Goal: Information Seeking & Learning: Compare options

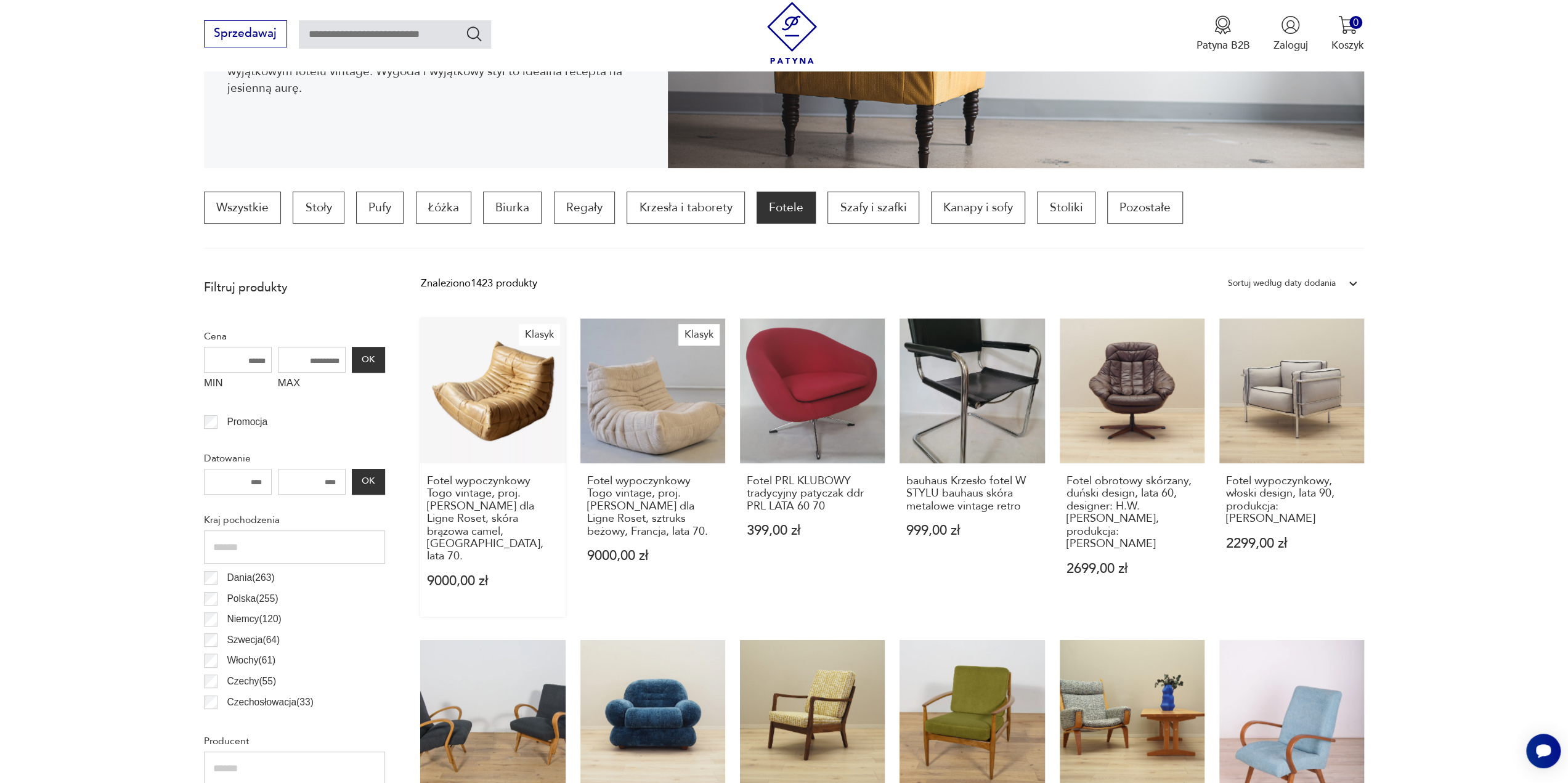
scroll to position [286, 0]
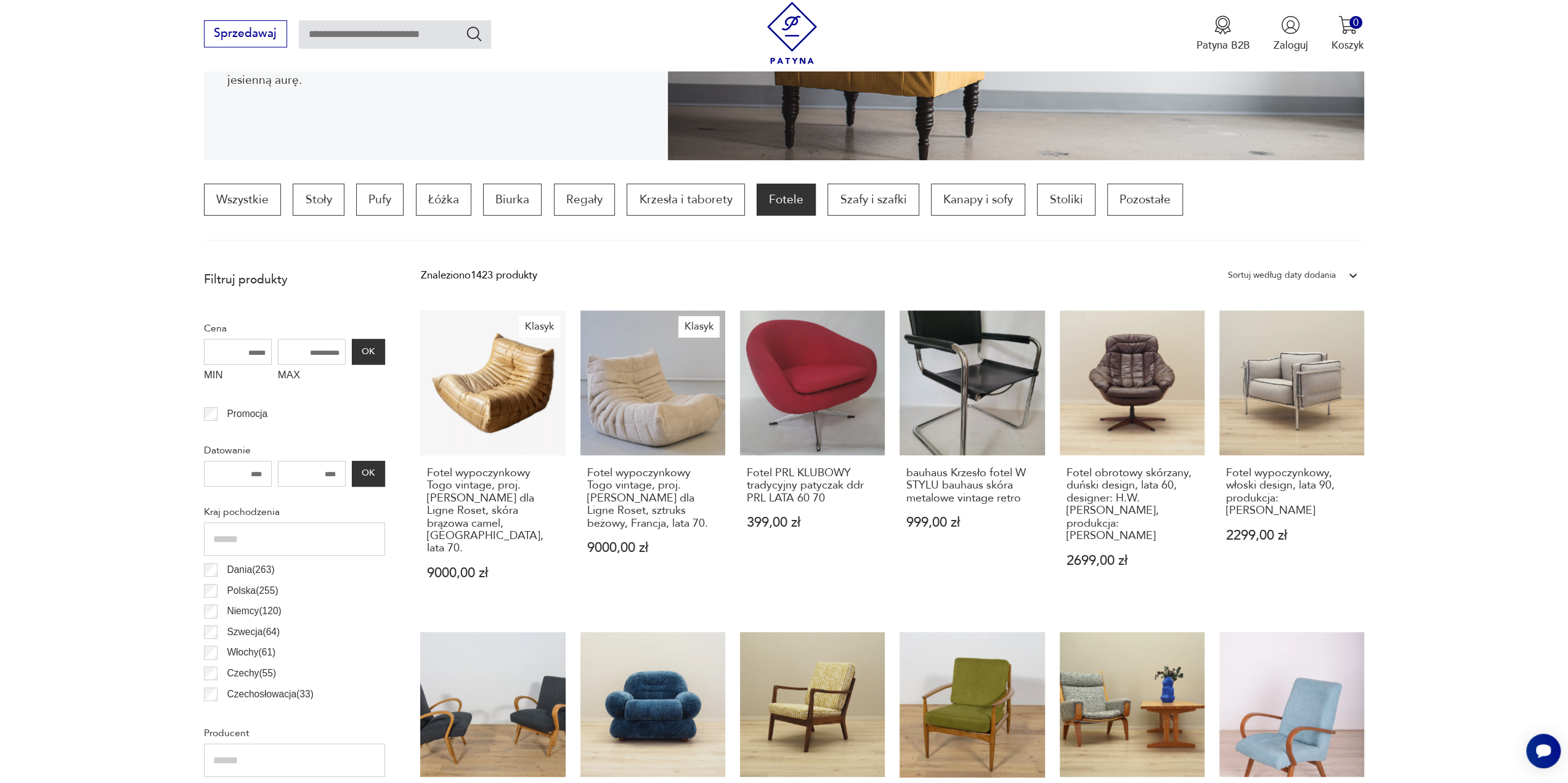
click at [335, 356] on input "MAX" at bounding box center [312, 352] width 68 height 26
click at [321, 351] on input "MAX" at bounding box center [312, 352] width 68 height 26
type input "*"
type input "****"
click at [358, 355] on button "OK" at bounding box center [368, 352] width 33 height 26
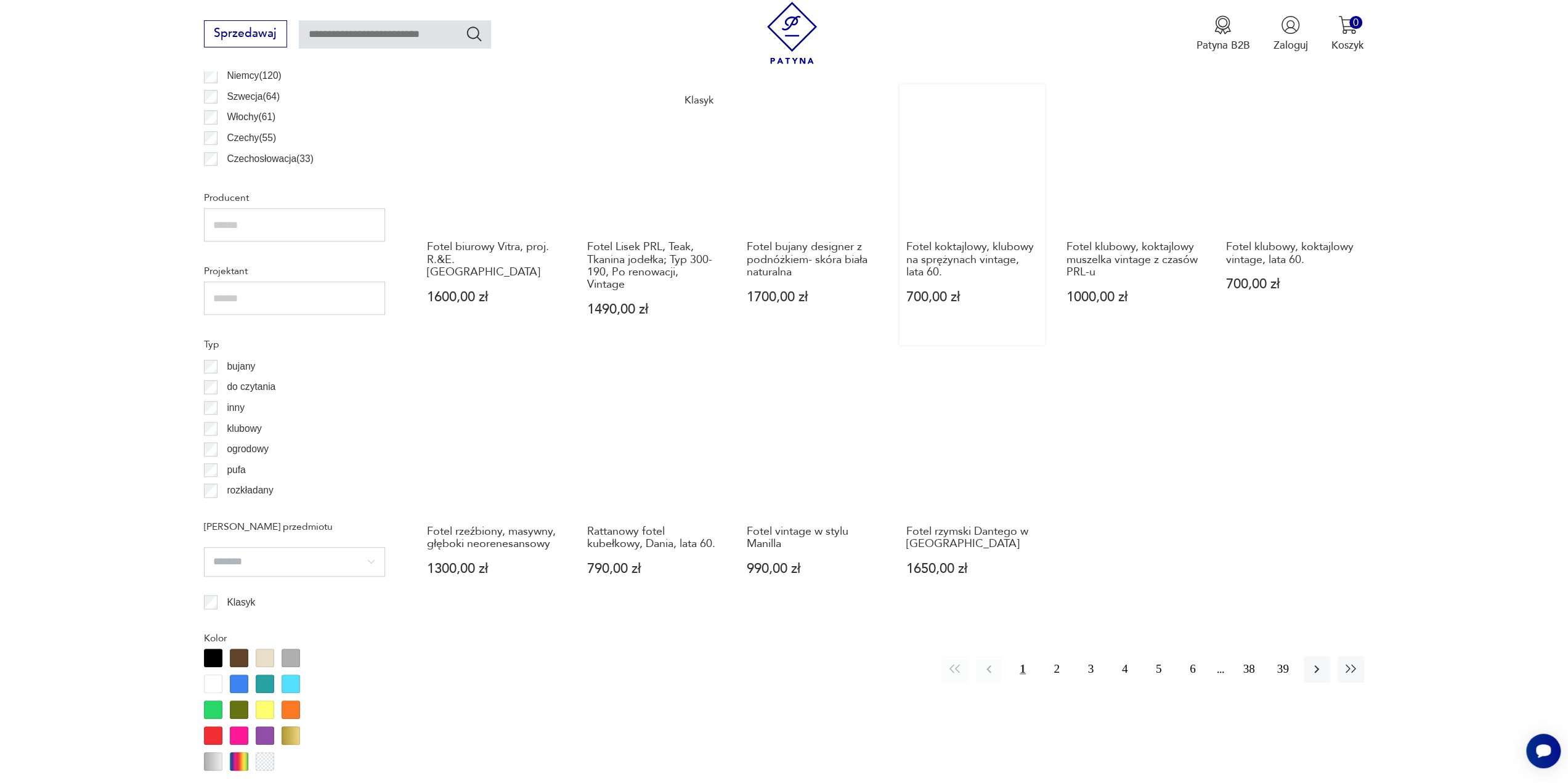
scroll to position [858, 0]
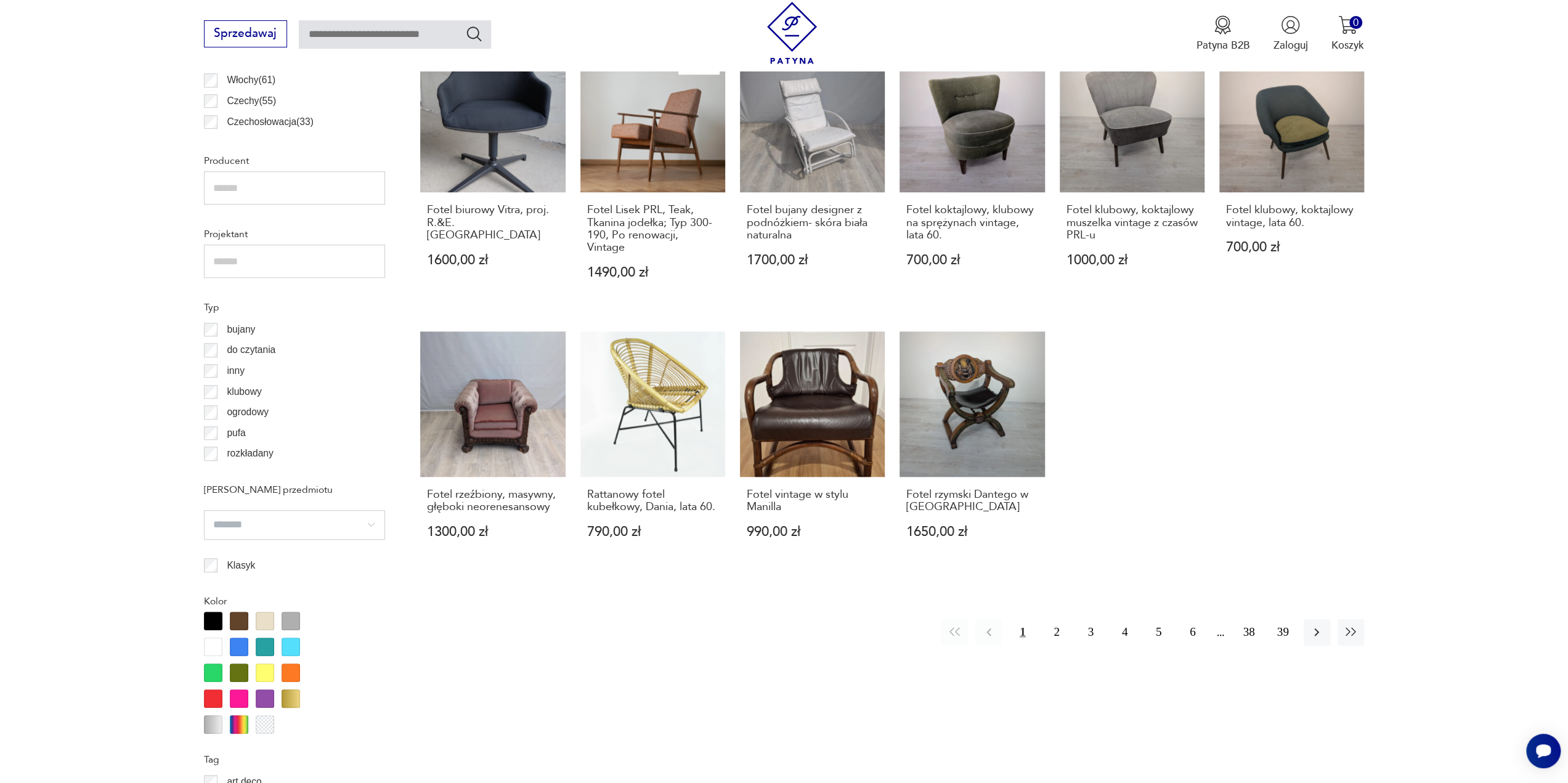
click at [236, 617] on div at bounding box center [238, 621] width 19 height 19
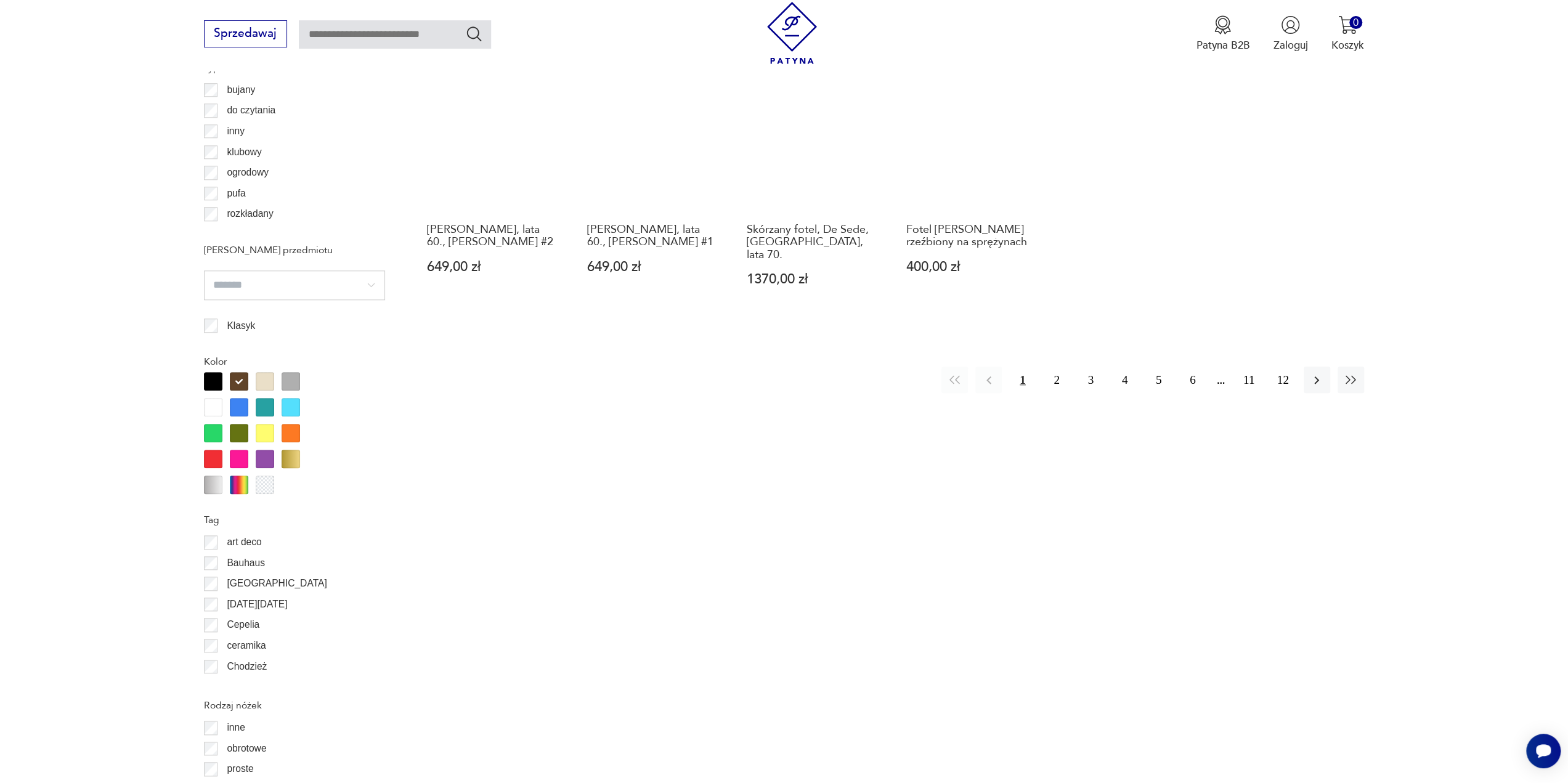
scroll to position [1105, 0]
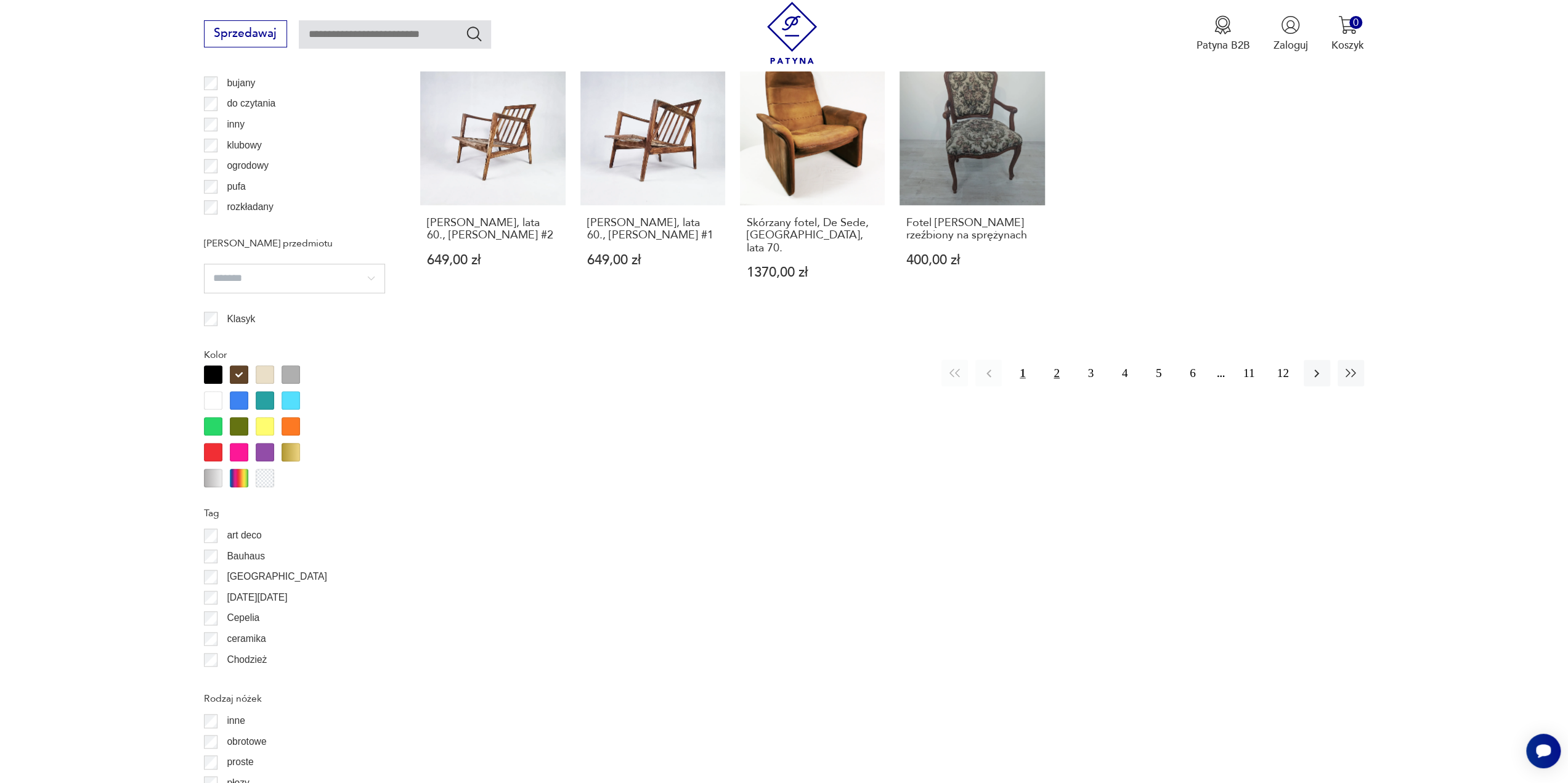
click at [1058, 360] on button "2" at bounding box center [1056, 373] width 27 height 27
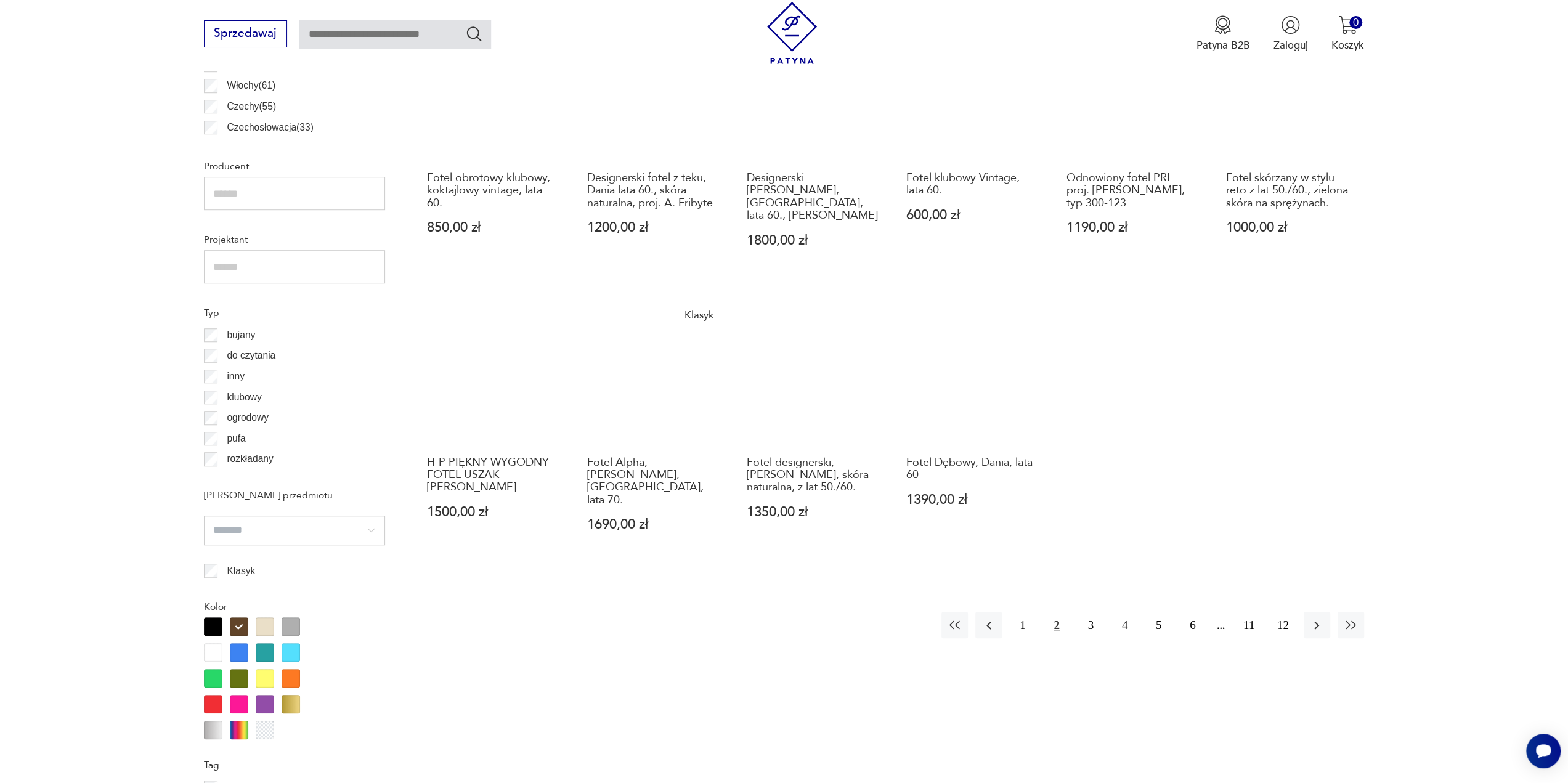
scroll to position [920, 0]
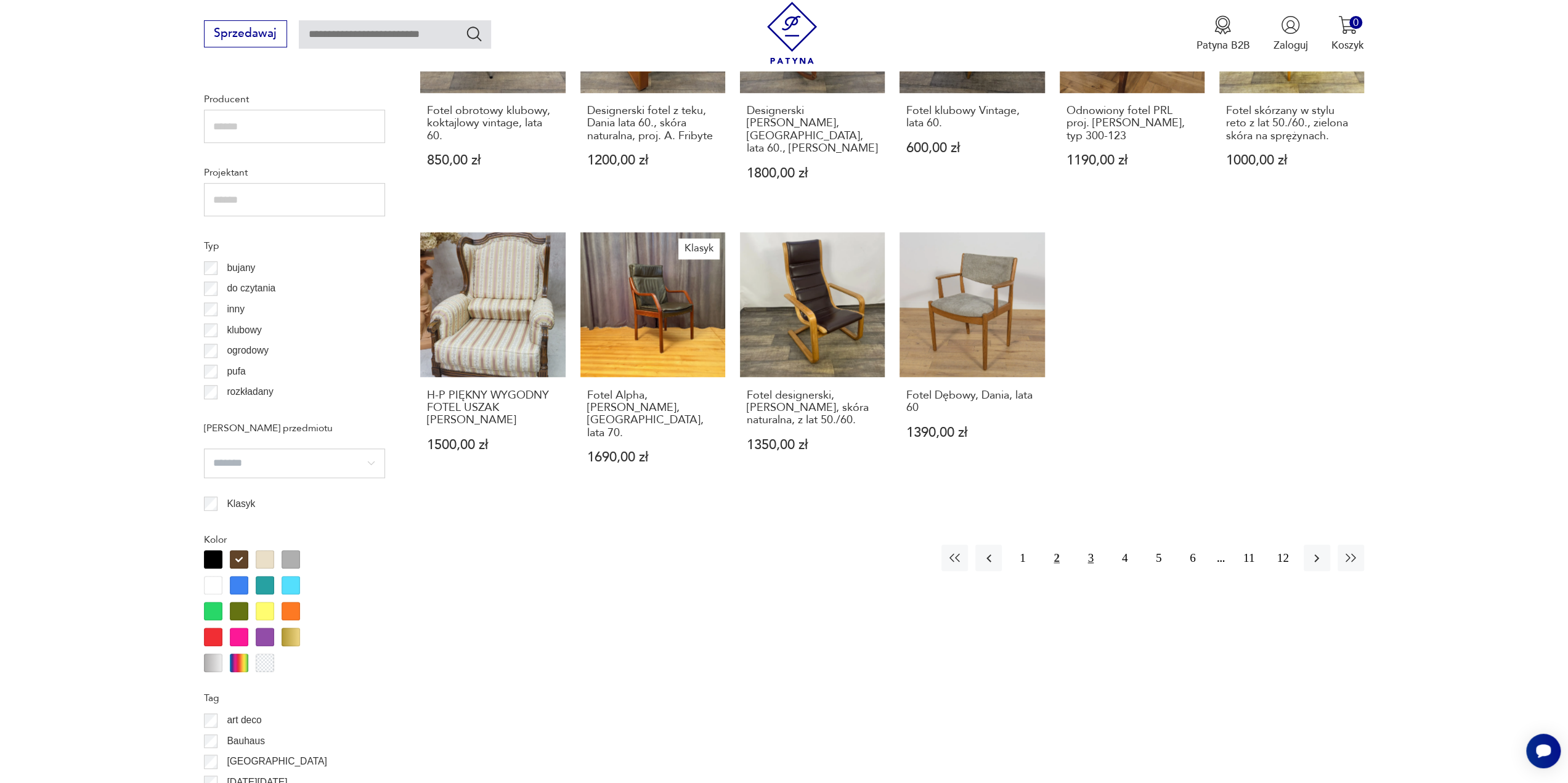
click at [1083, 545] on button "3" at bounding box center [1090, 558] width 27 height 27
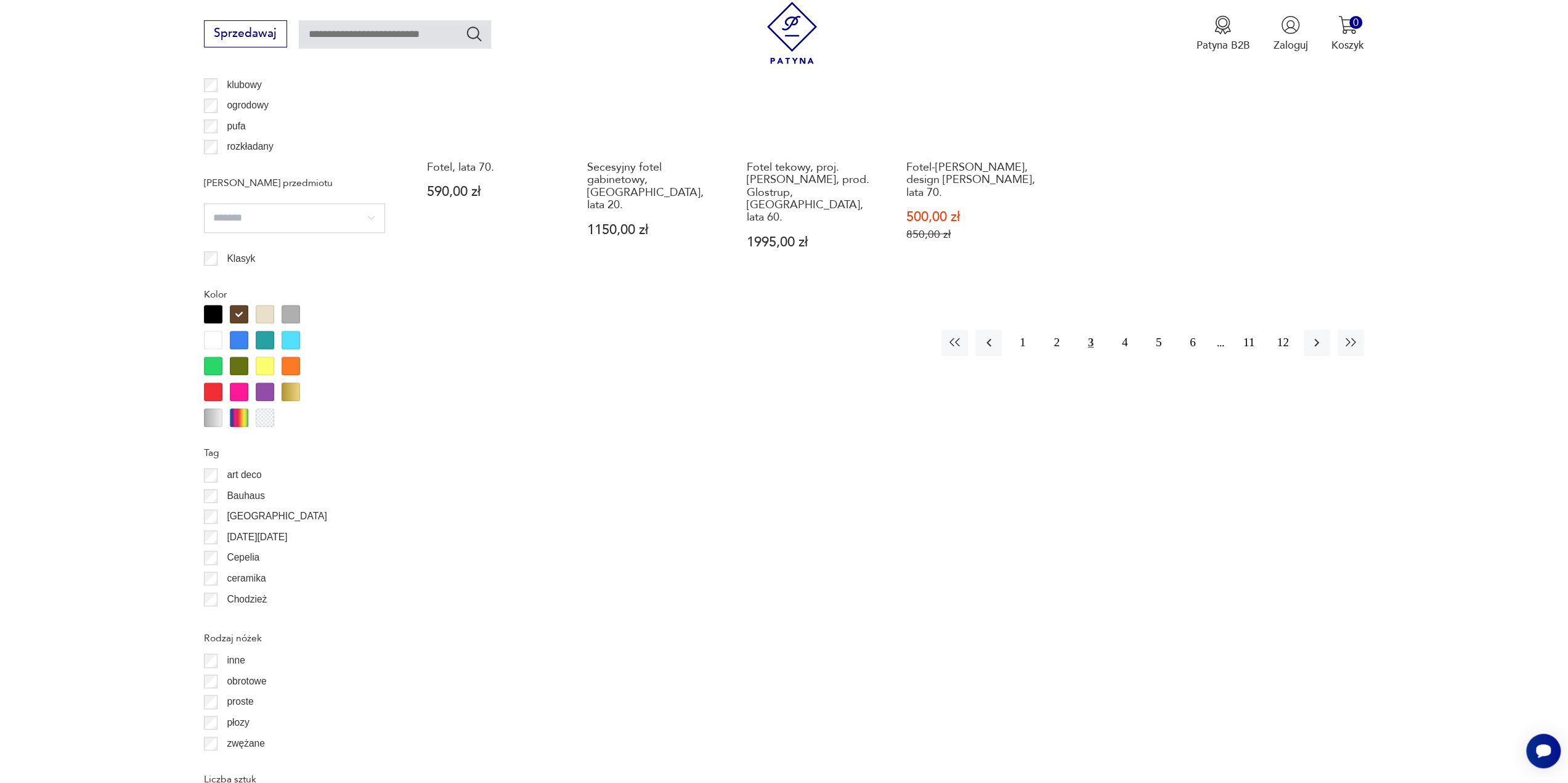
scroll to position [1166, 0]
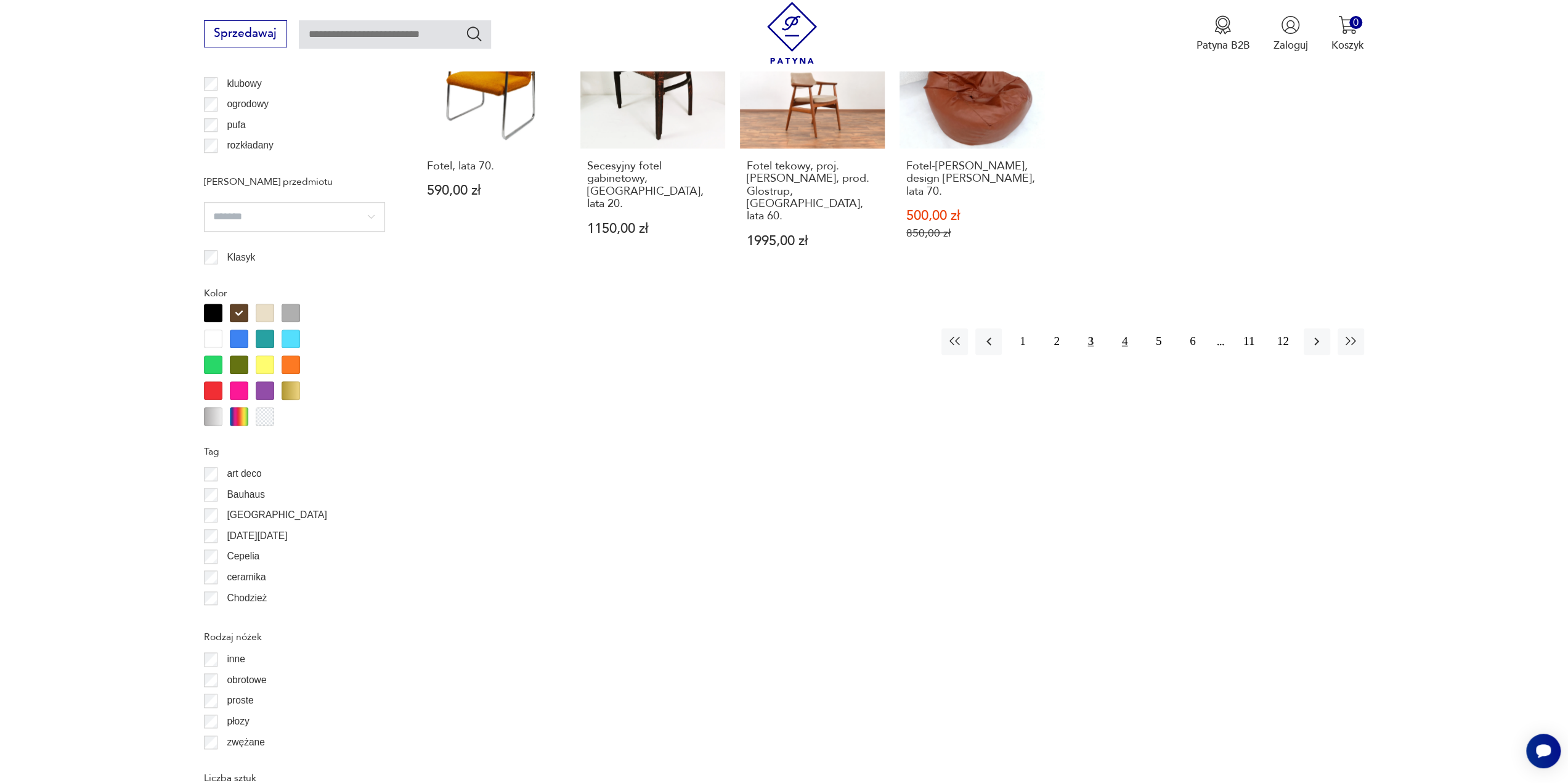
click at [1121, 328] on button "4" at bounding box center [1124, 341] width 27 height 27
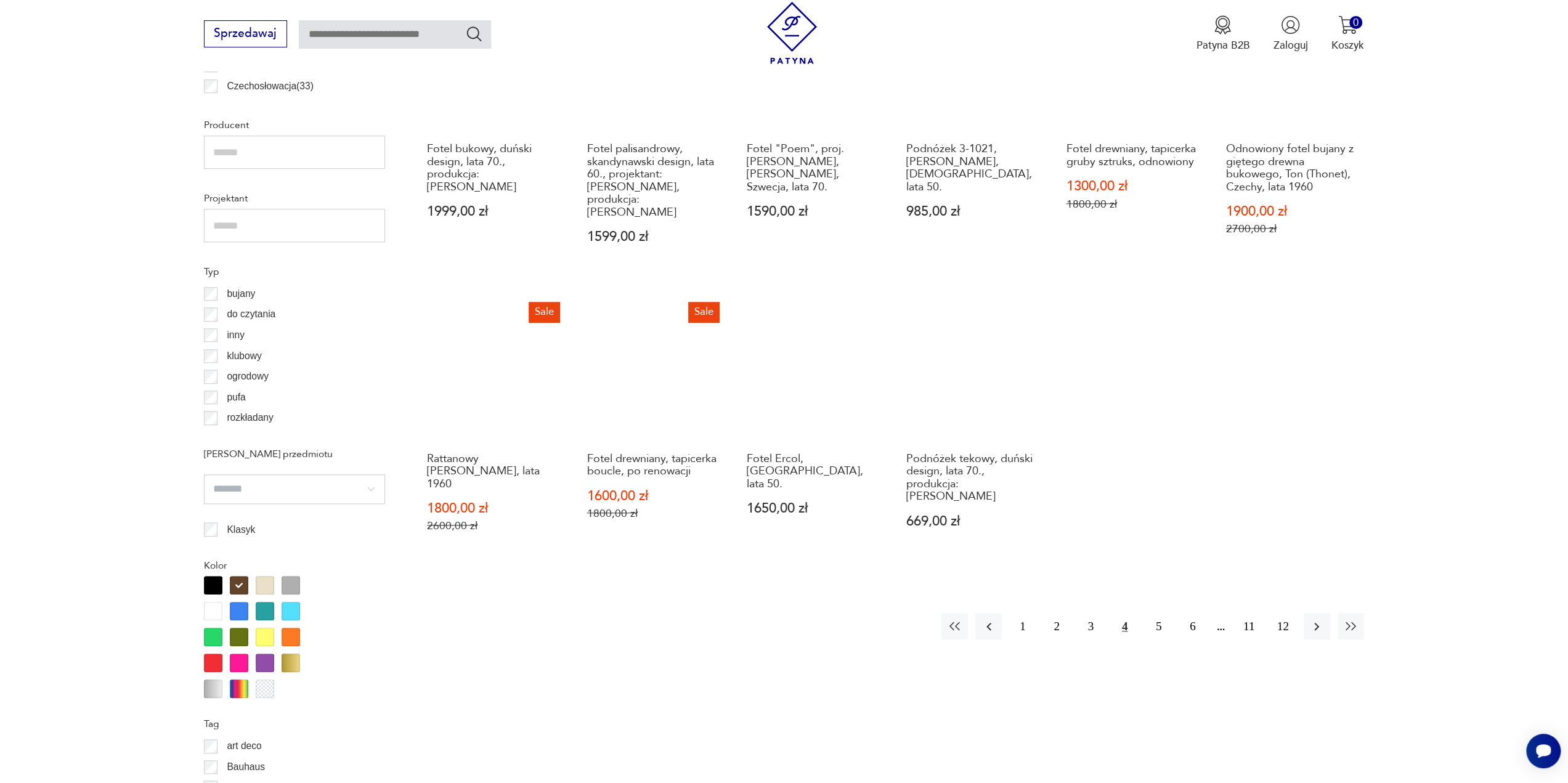
scroll to position [1043, 0]
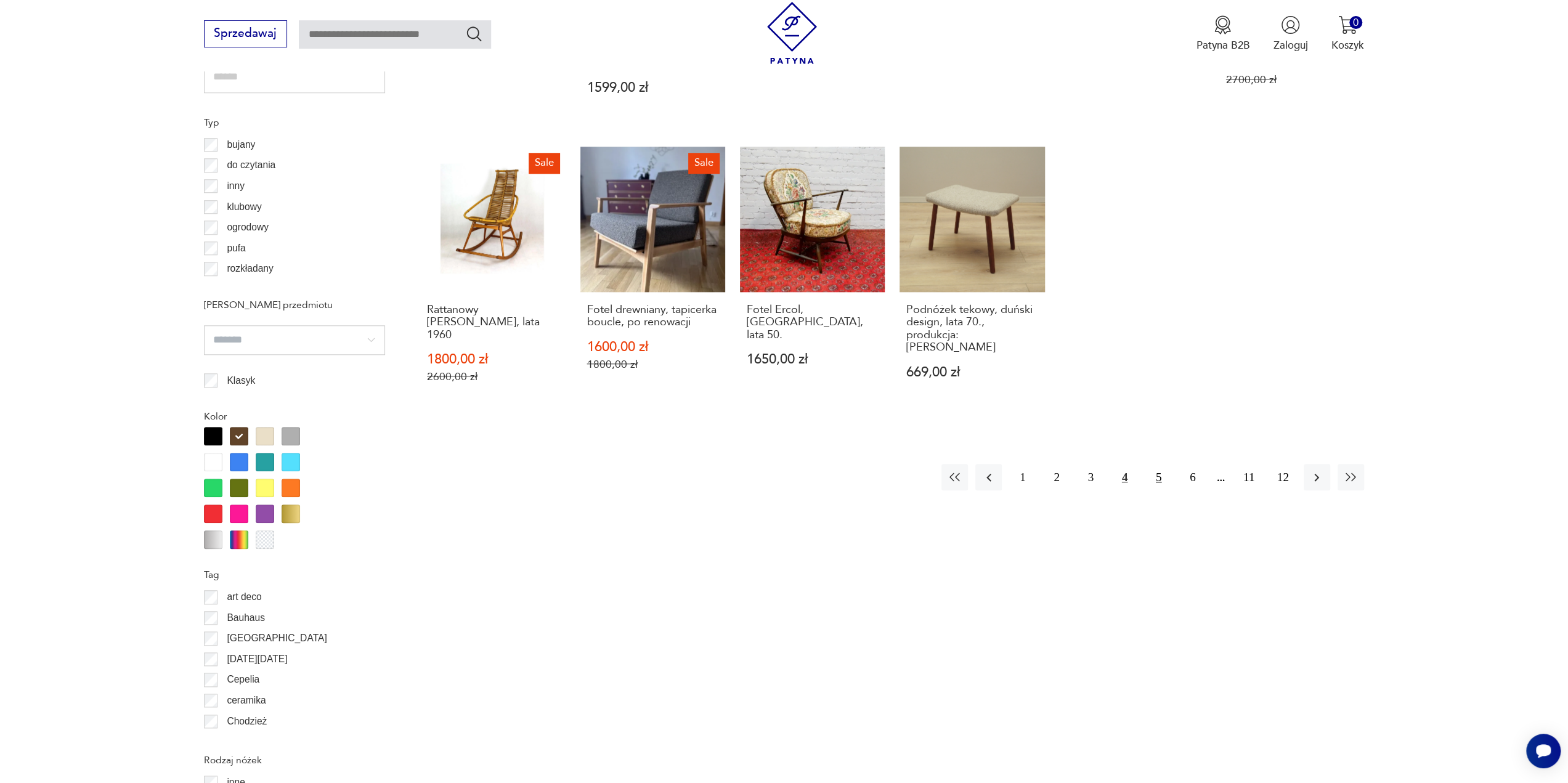
click at [1159, 464] on button "5" at bounding box center [1158, 477] width 27 height 27
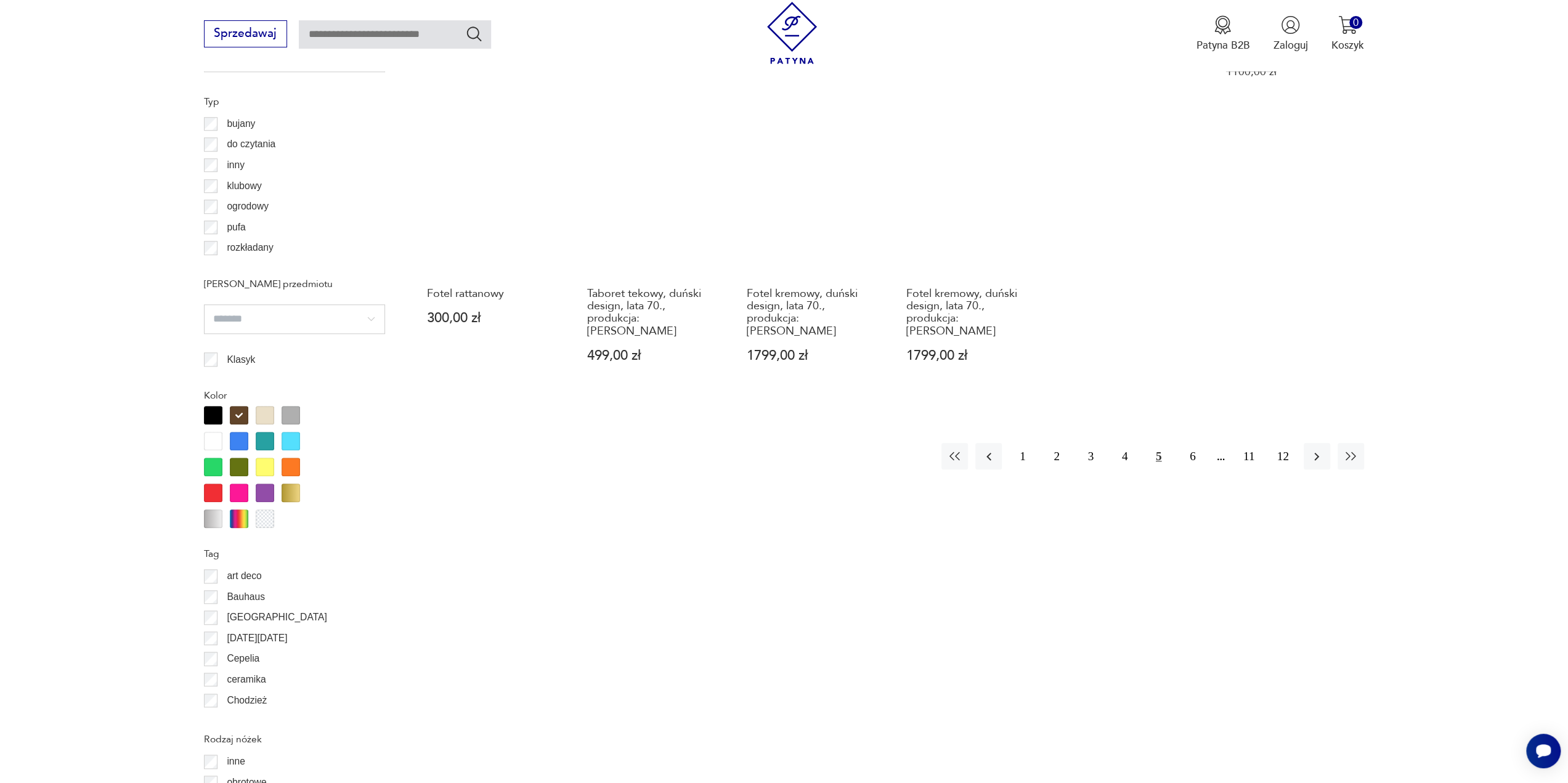
scroll to position [1105, 0]
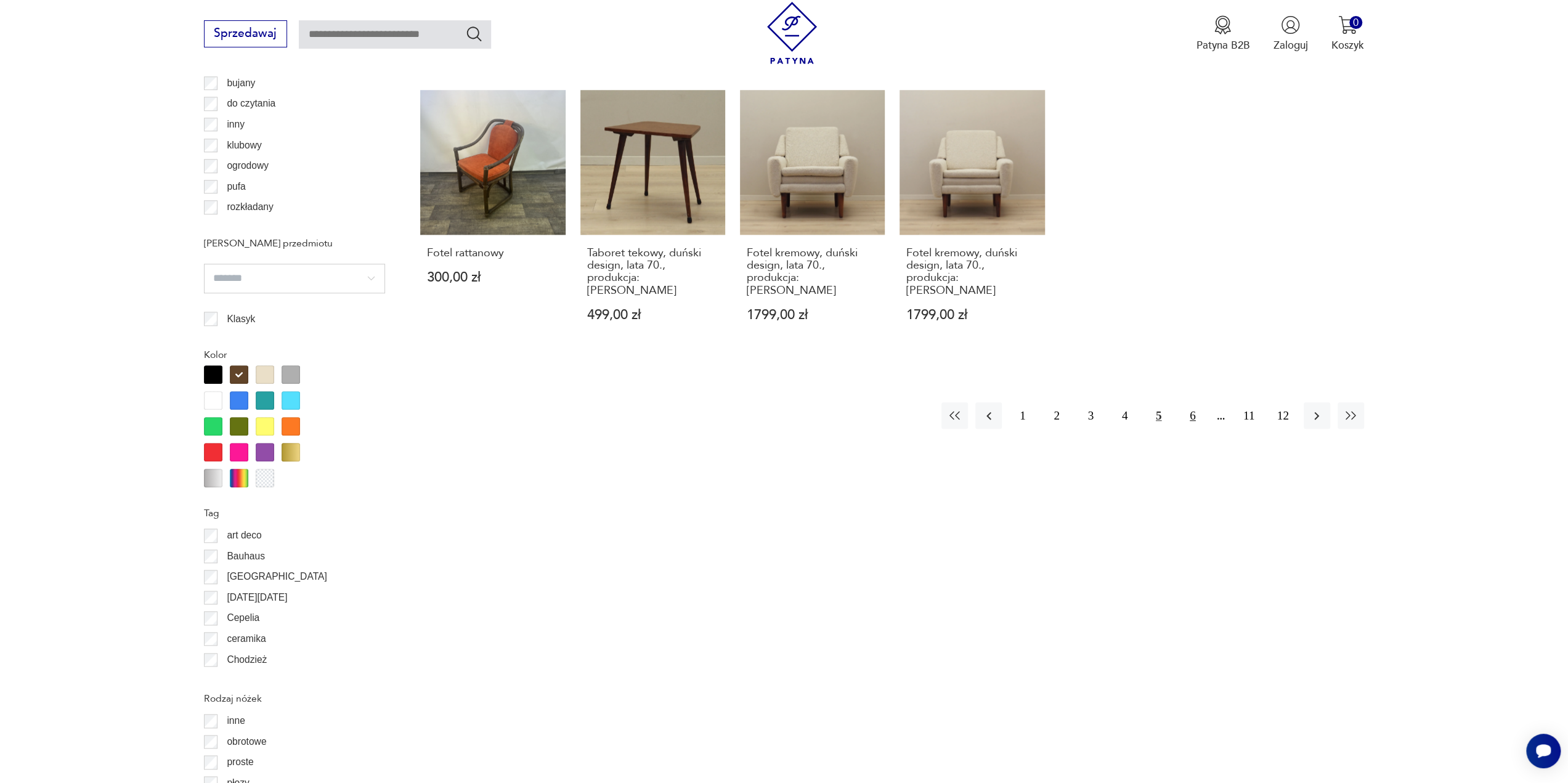
click at [1191, 402] on button "6" at bounding box center [1192, 415] width 27 height 27
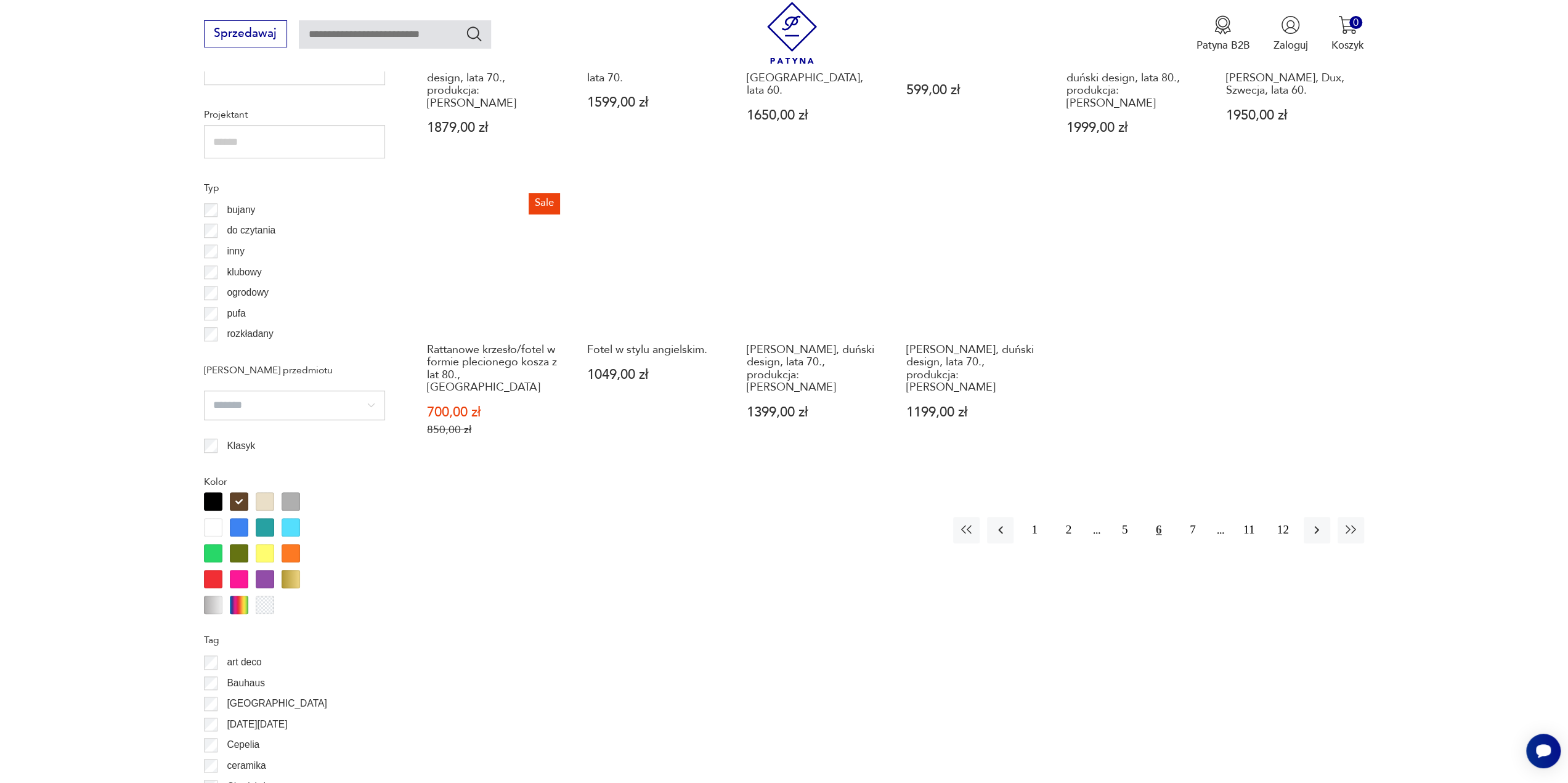
scroll to position [982, 0]
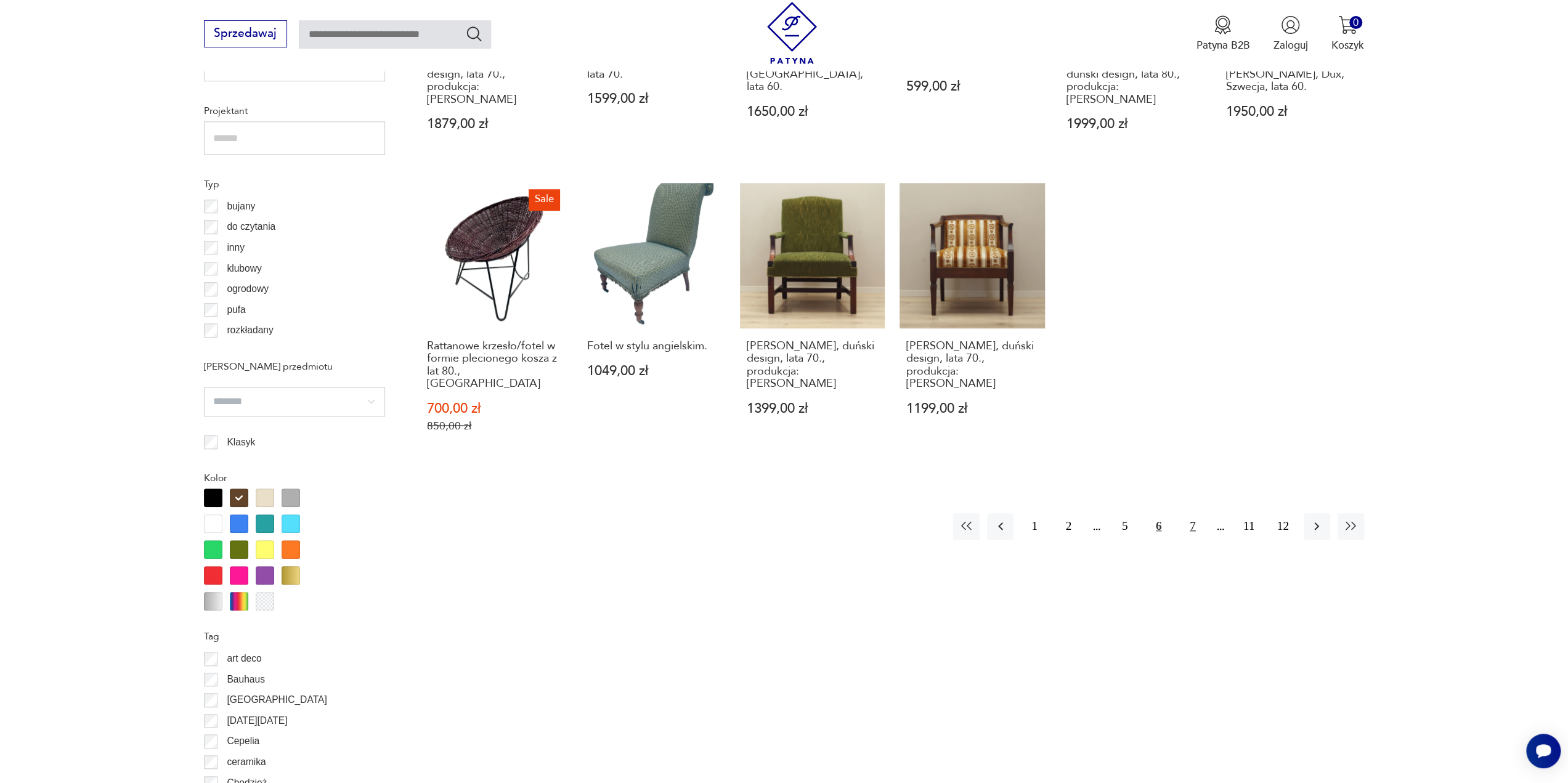
click at [1190, 513] on button "7" at bounding box center [1192, 526] width 27 height 27
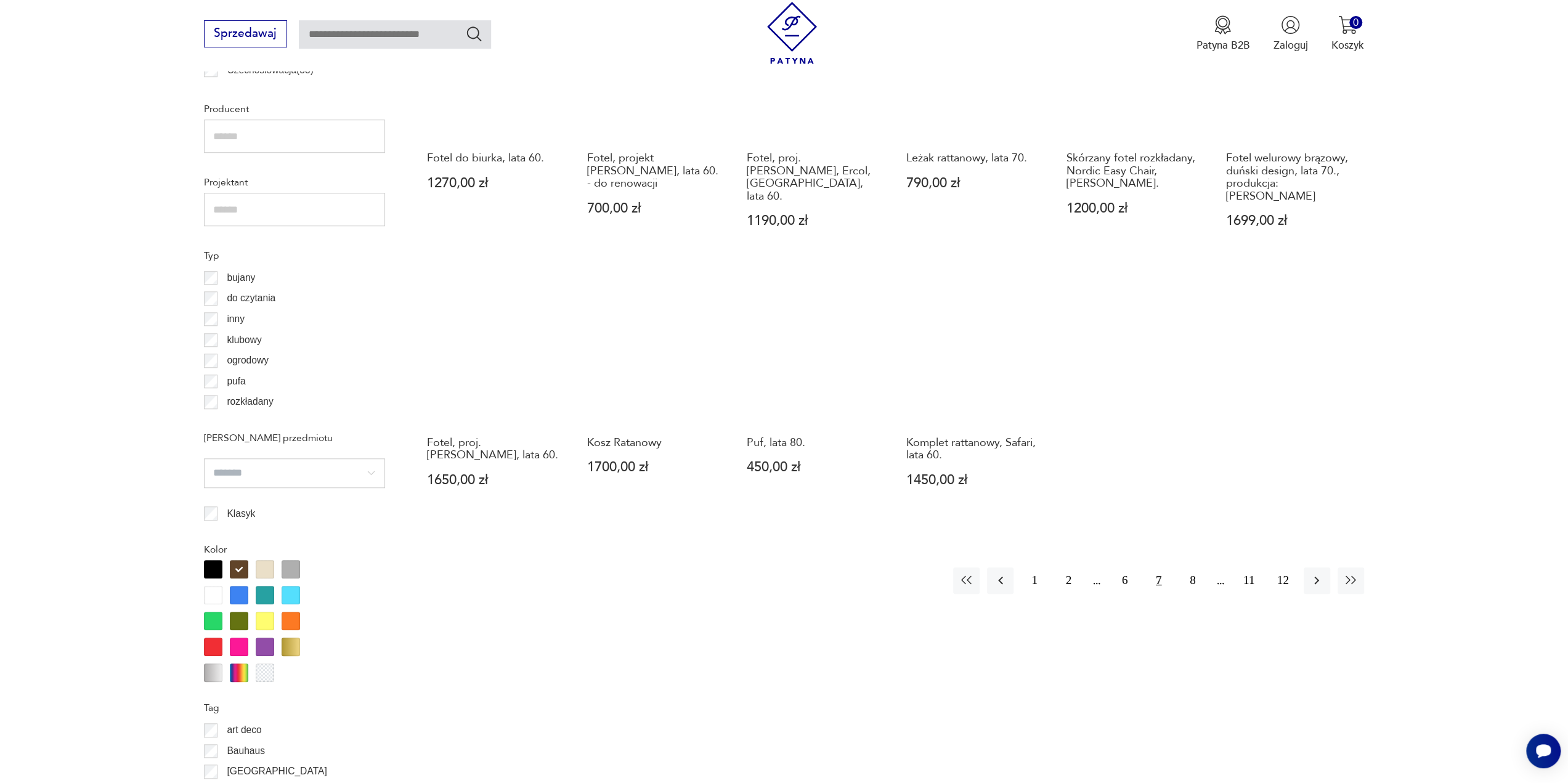
scroll to position [920, 0]
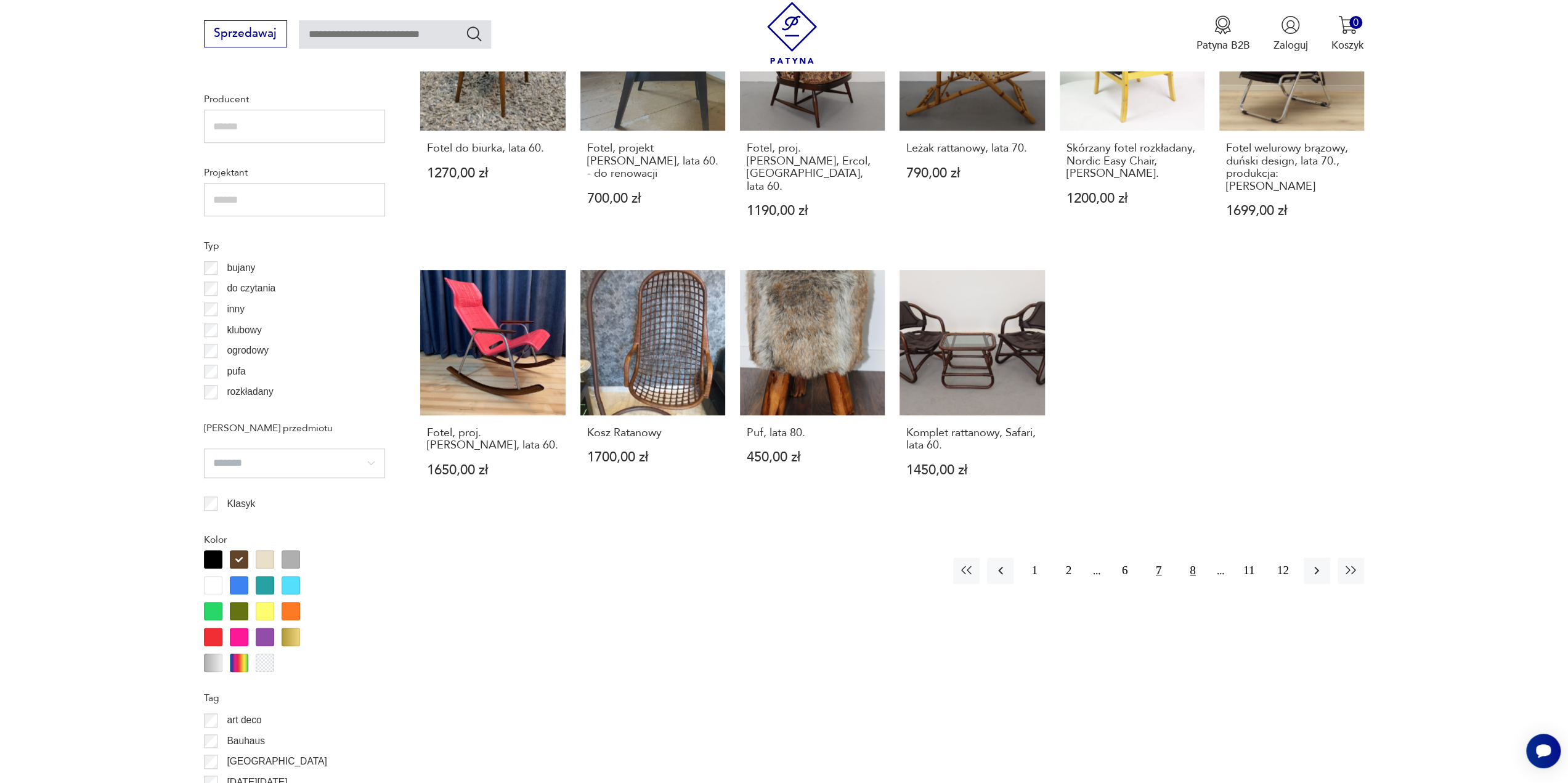
click at [1195, 558] on button "8" at bounding box center [1192, 570] width 27 height 27
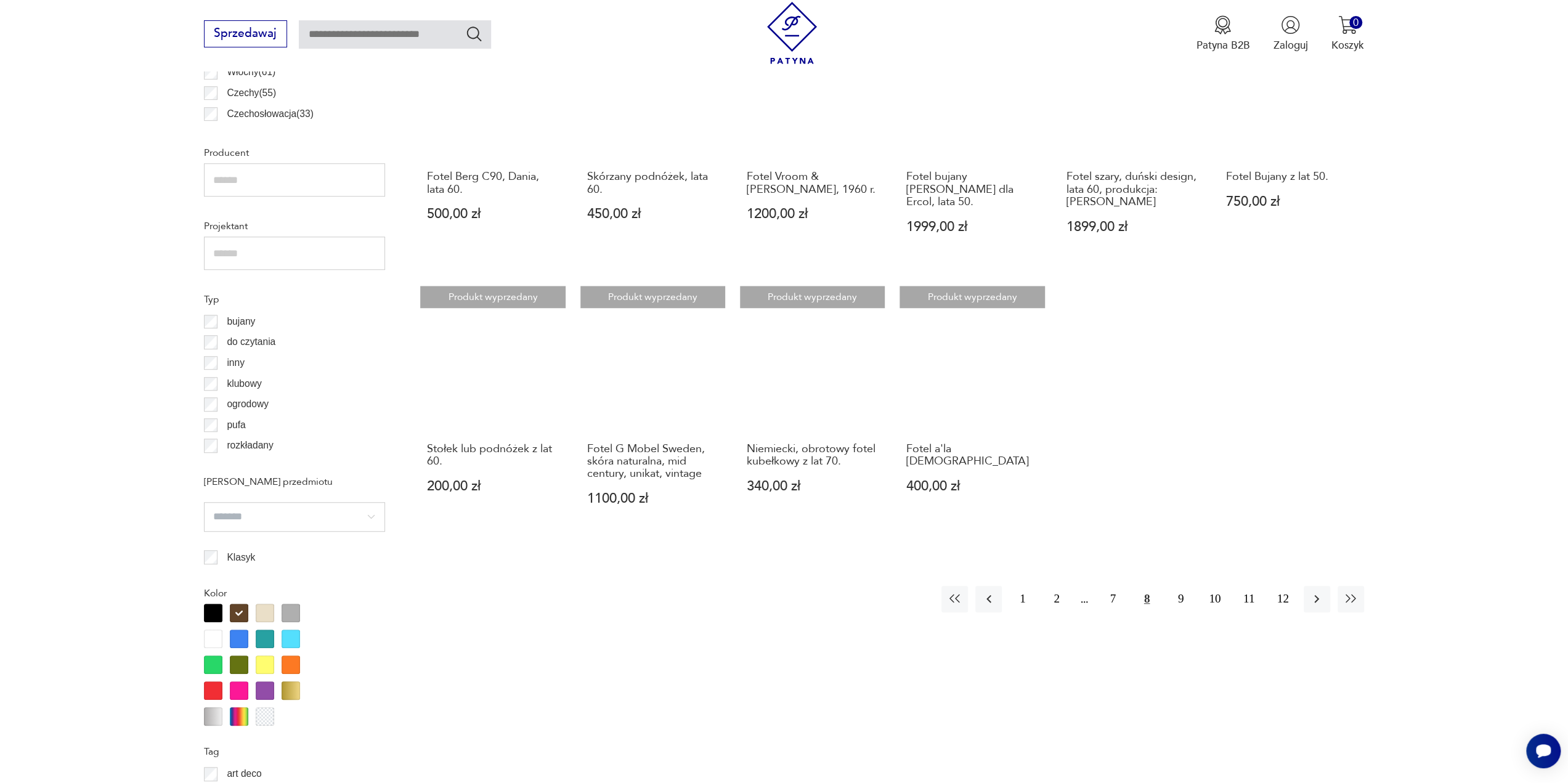
scroll to position [982, 0]
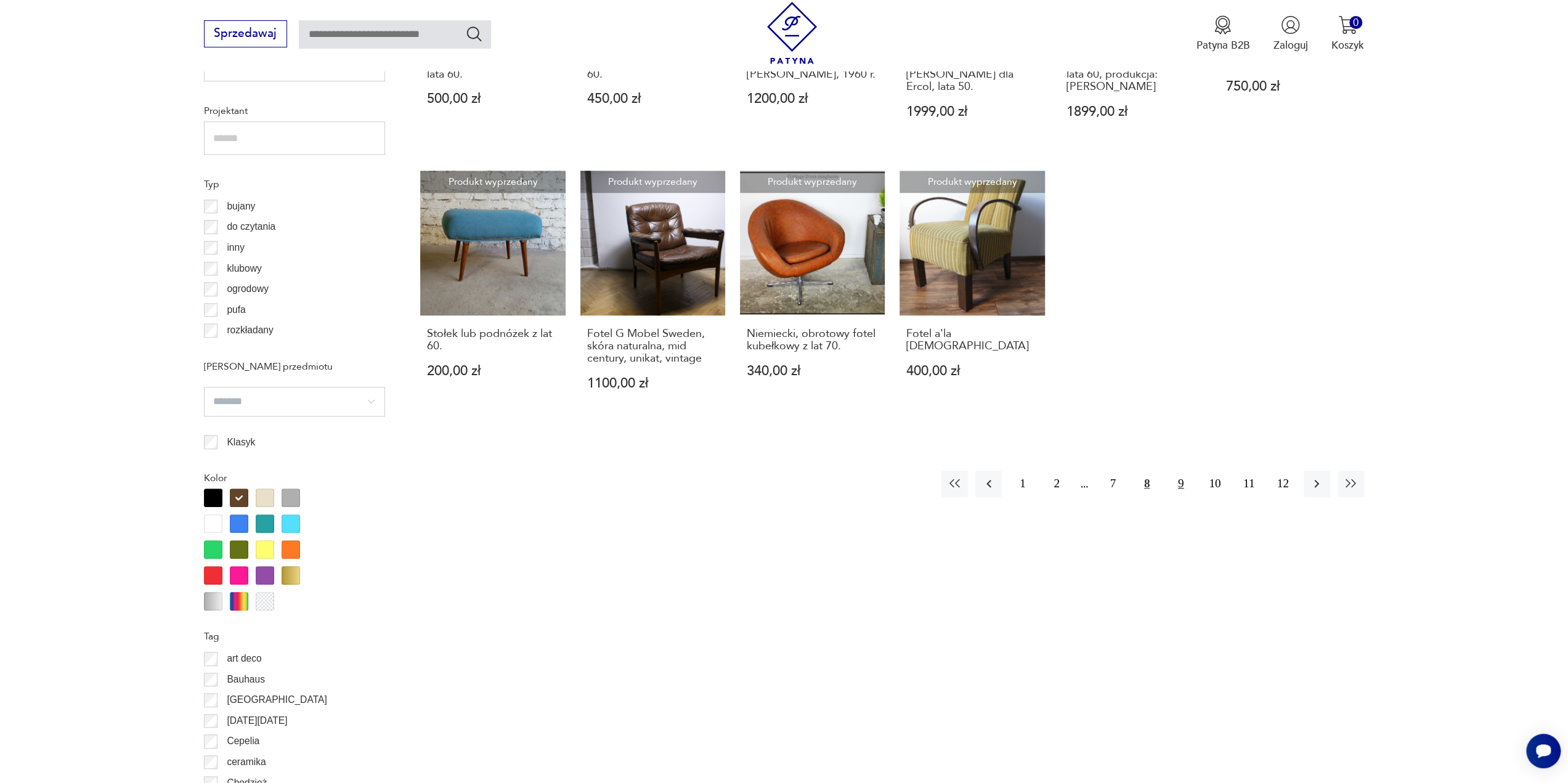
click at [1178, 470] on button "9" at bounding box center [1180, 483] width 27 height 27
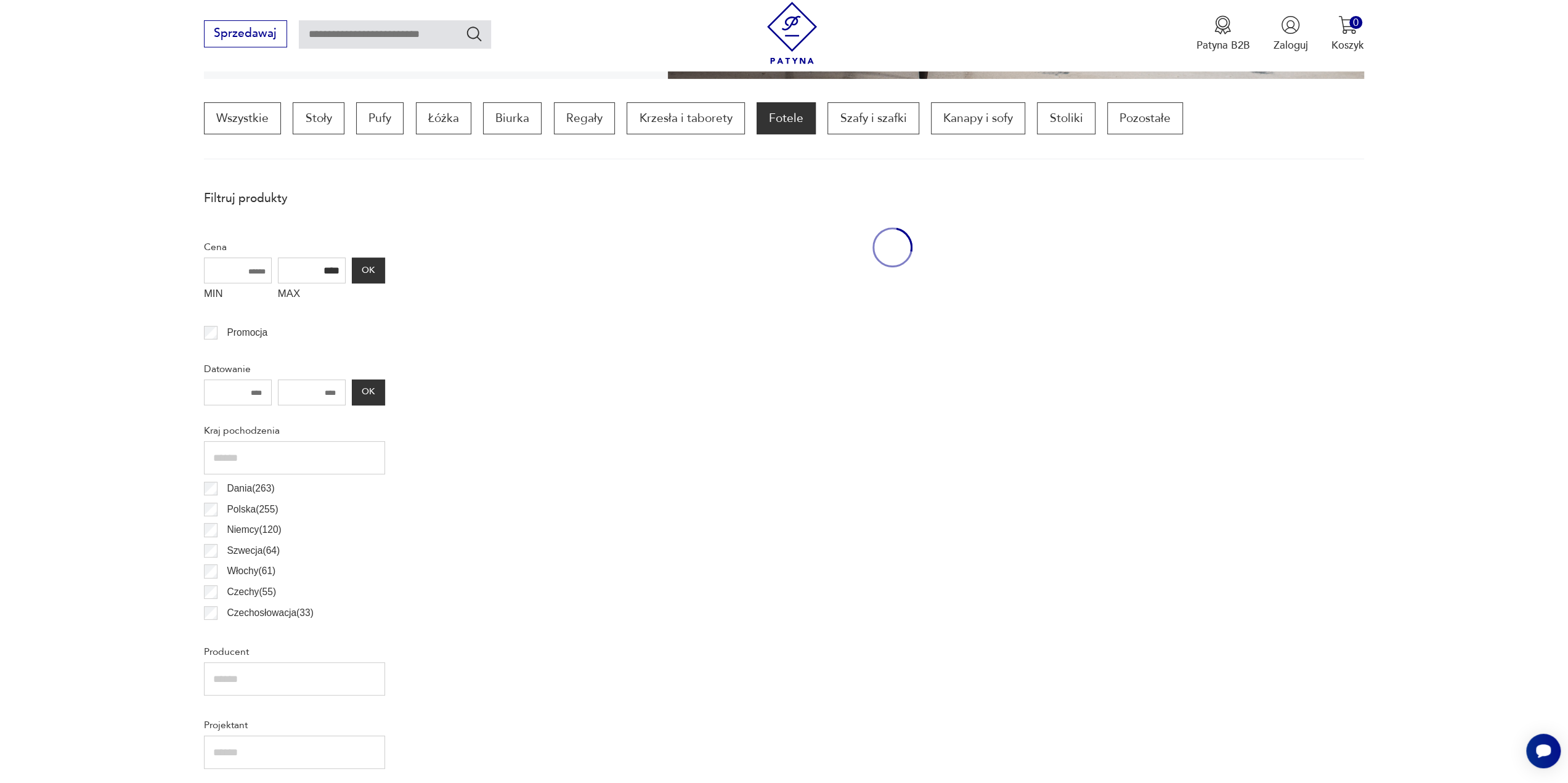
scroll to position [366, 0]
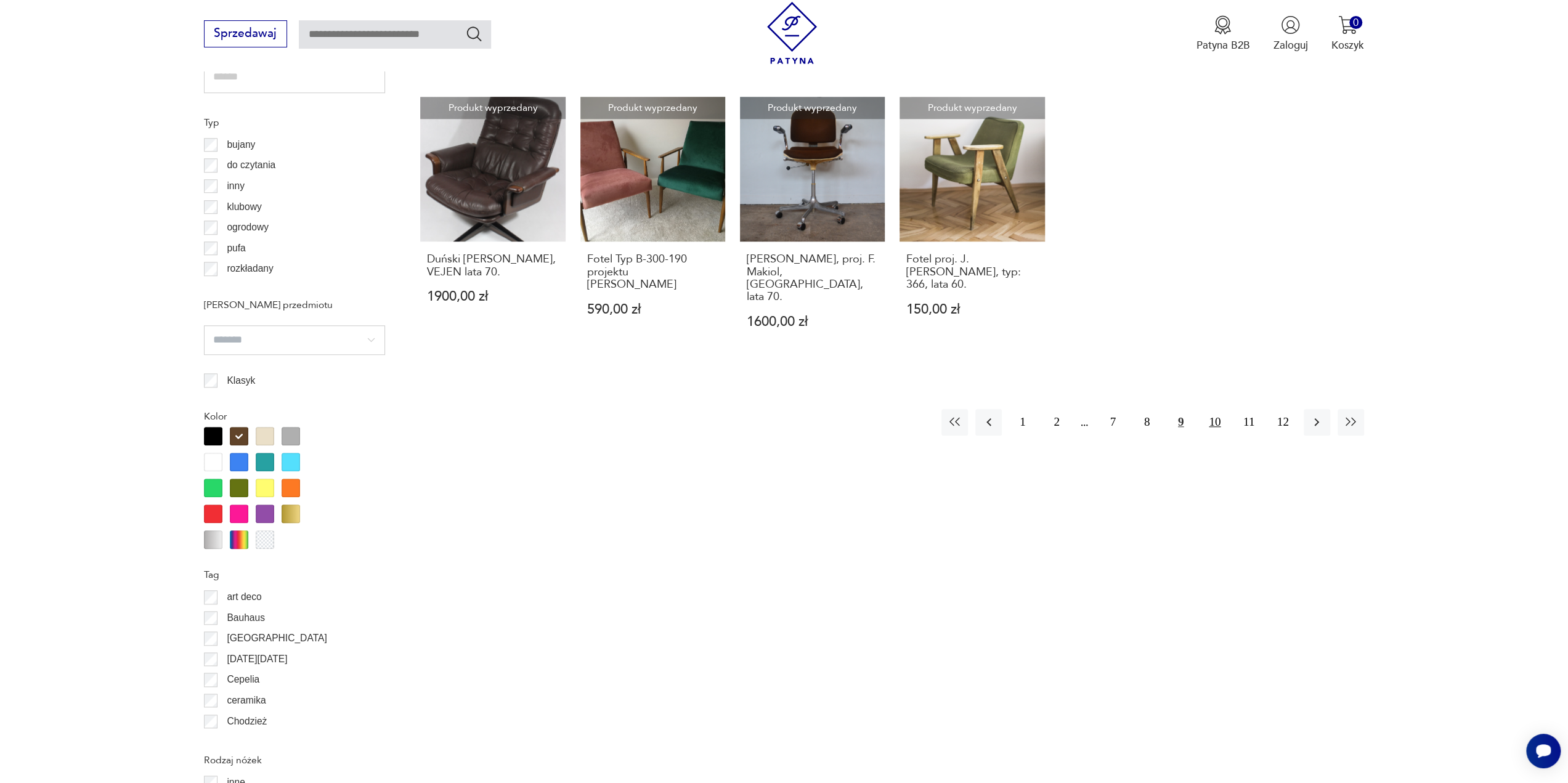
click at [1221, 410] on button "10" at bounding box center [1214, 422] width 27 height 27
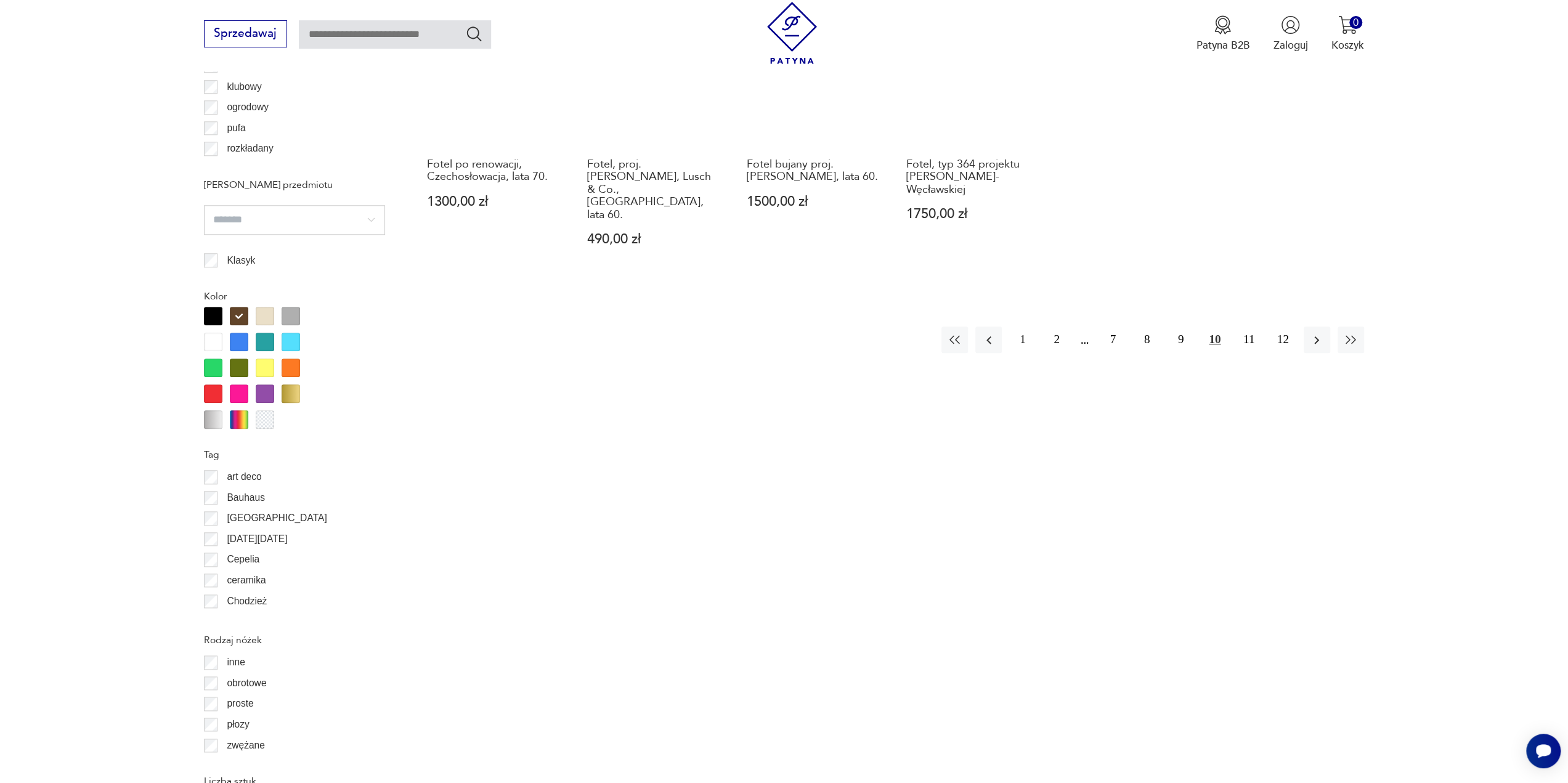
scroll to position [1166, 0]
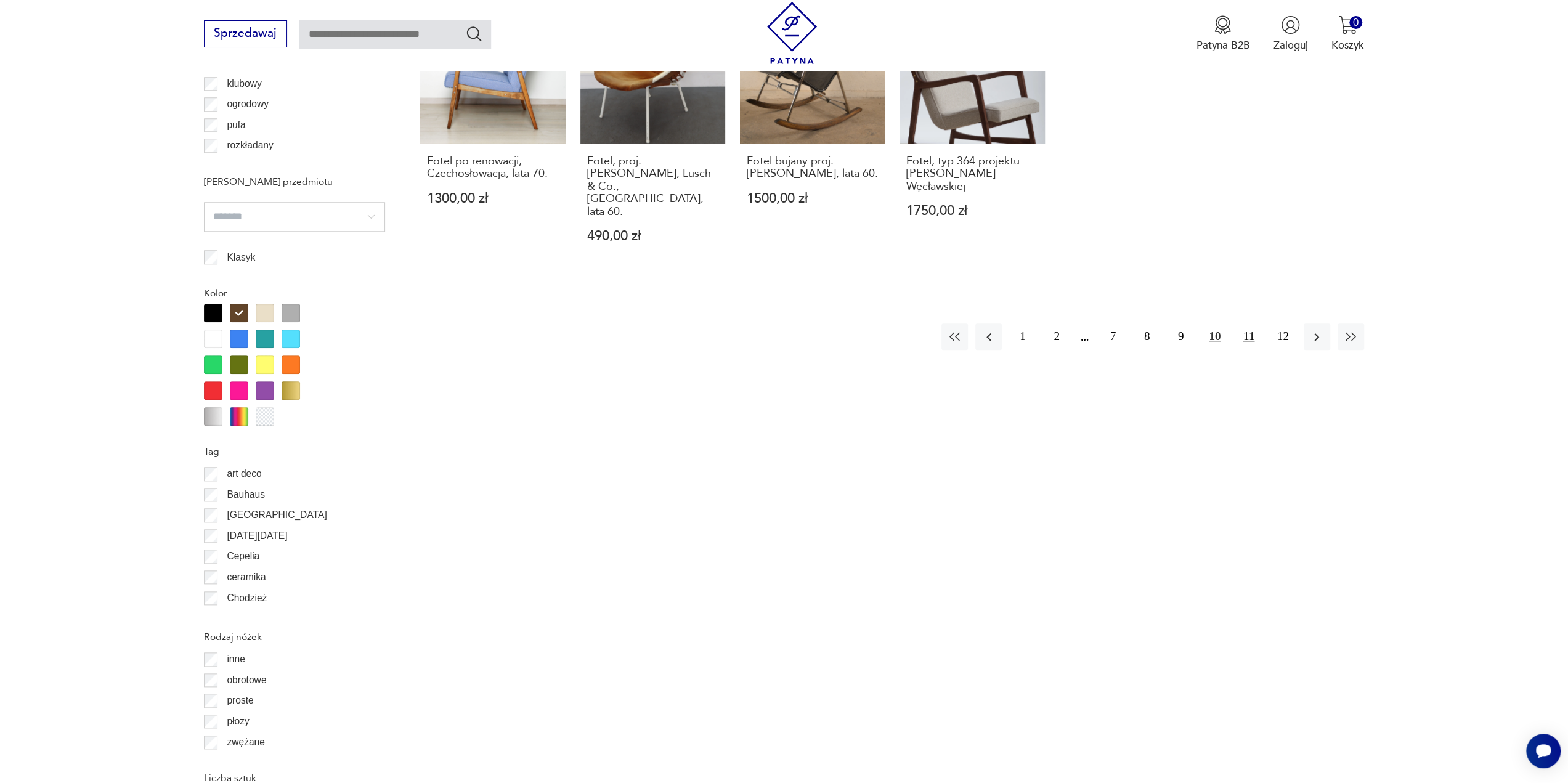
click at [1253, 323] on button "11" at bounding box center [1248, 336] width 27 height 27
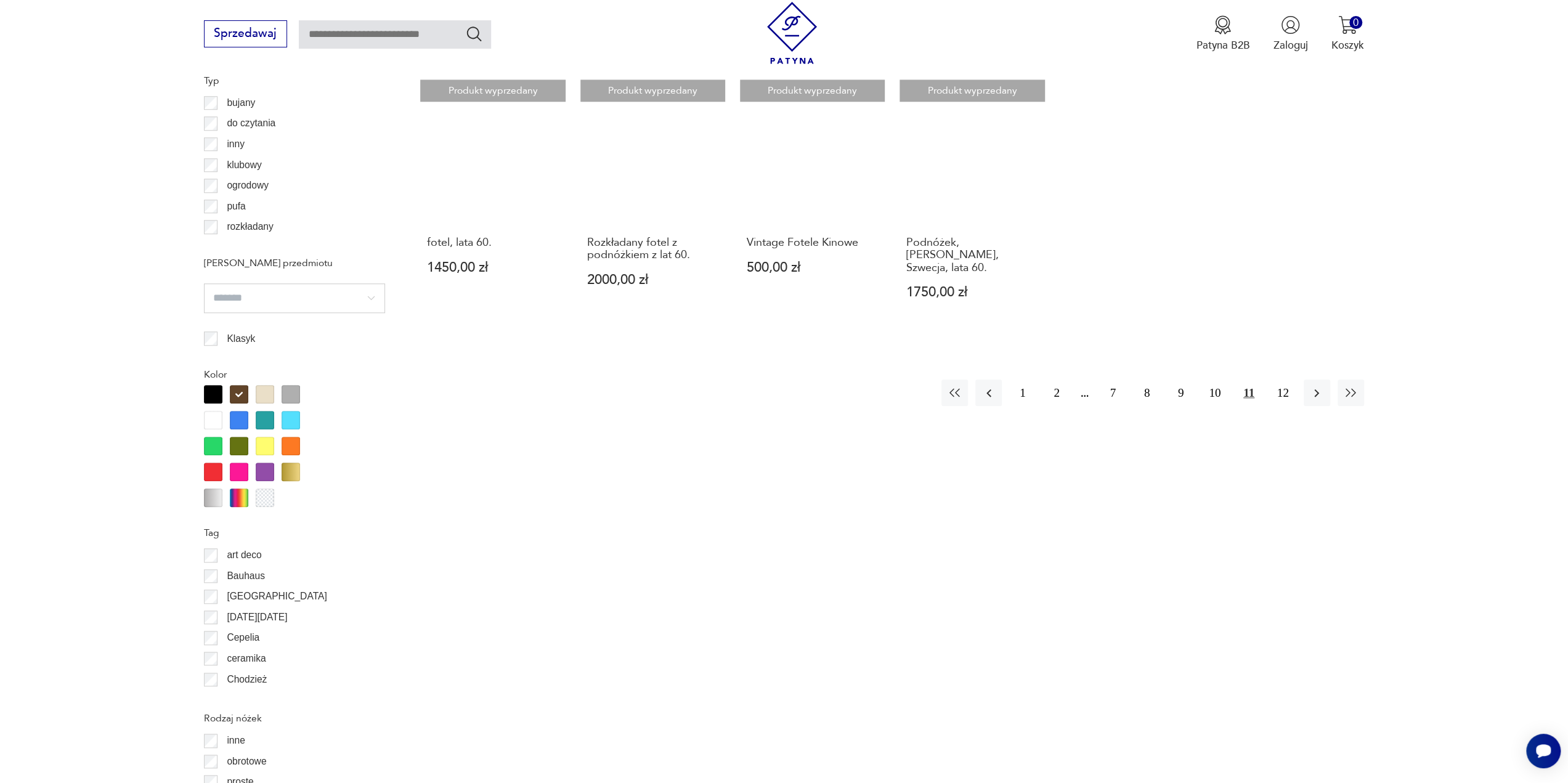
scroll to position [1105, 0]
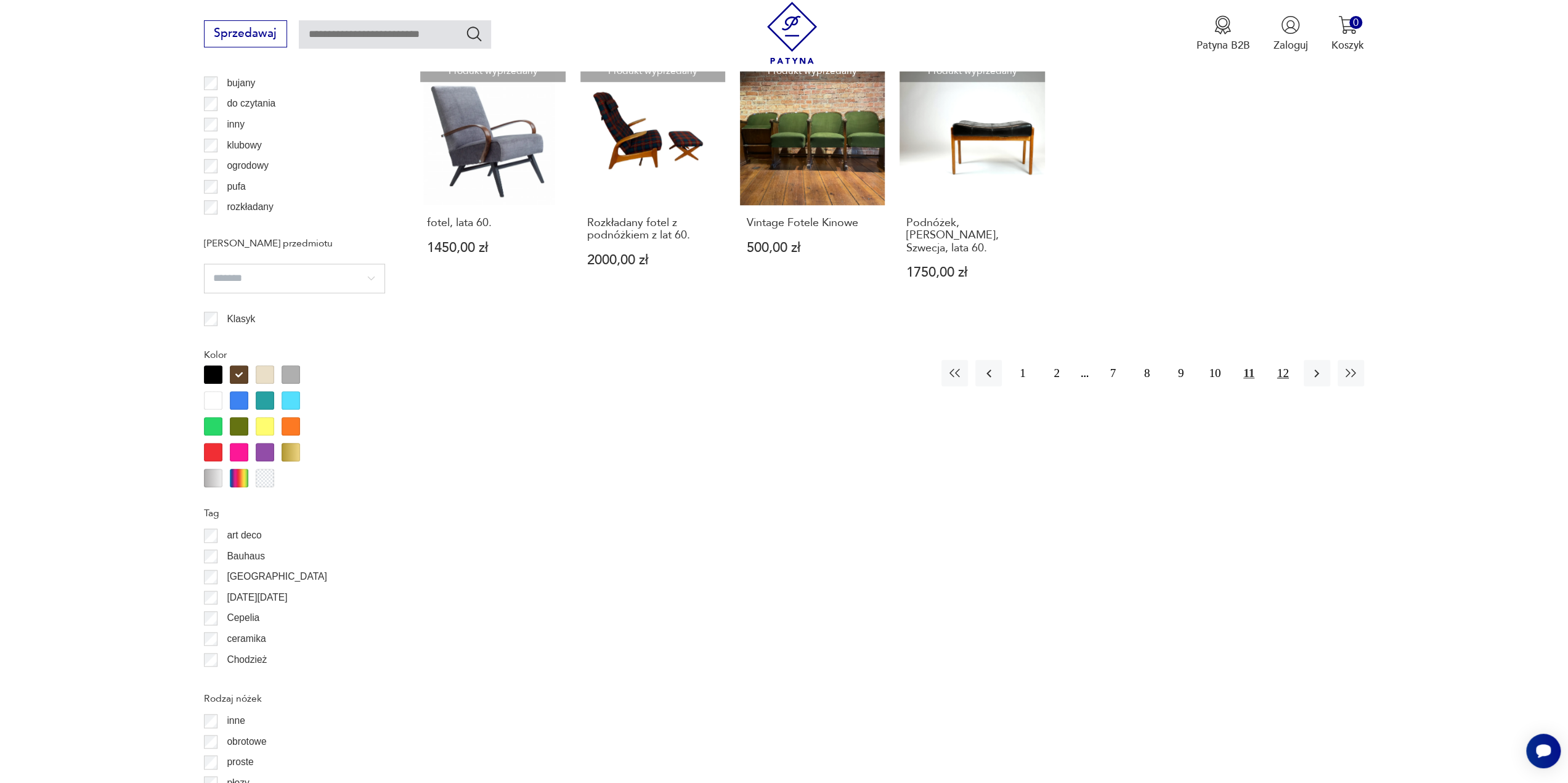
click at [1273, 360] on button "12" at bounding box center [1283, 373] width 27 height 27
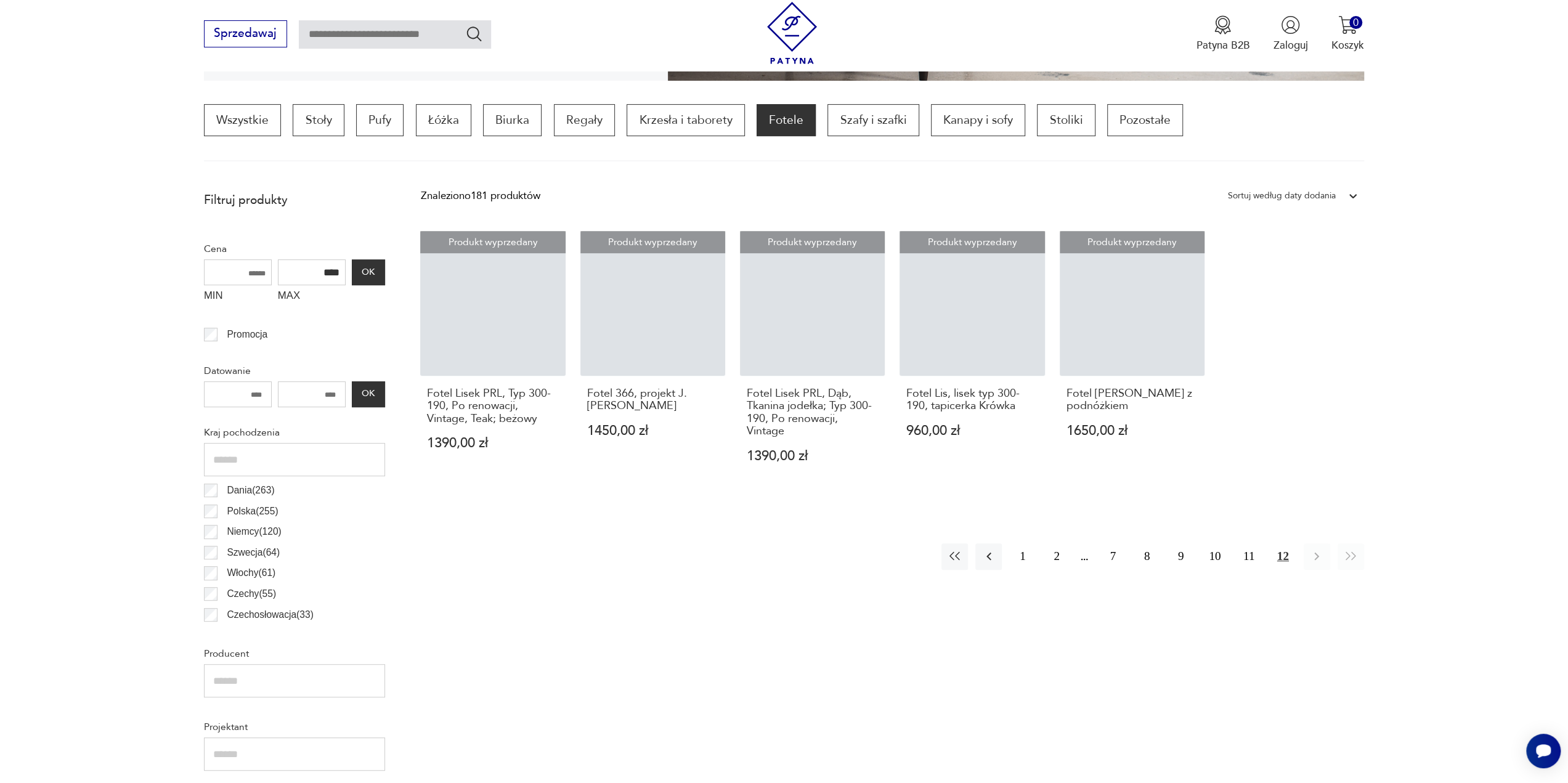
scroll to position [366, 0]
